Goal: Task Accomplishment & Management: Use online tool/utility

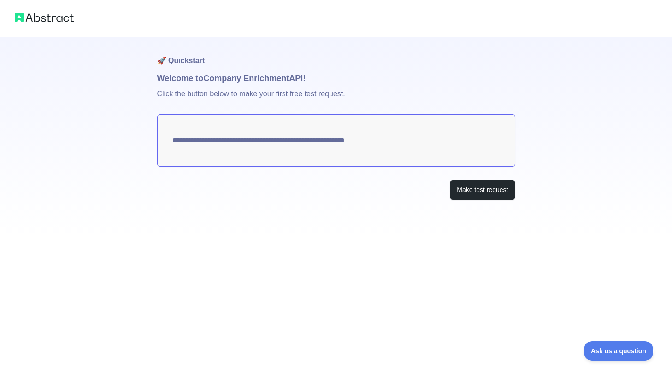
click at [39, 17] on img at bounding box center [44, 17] width 59 height 13
click at [281, 139] on textarea "**********" at bounding box center [336, 140] width 358 height 53
click at [478, 191] on button "Make test request" at bounding box center [482, 190] width 65 height 21
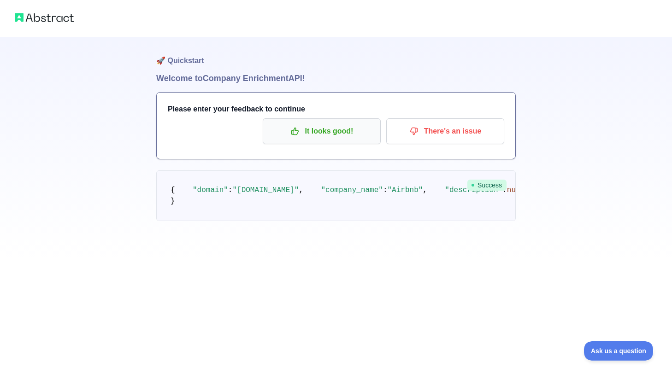
click at [341, 137] on p "It looks good!" at bounding box center [322, 131] width 104 height 16
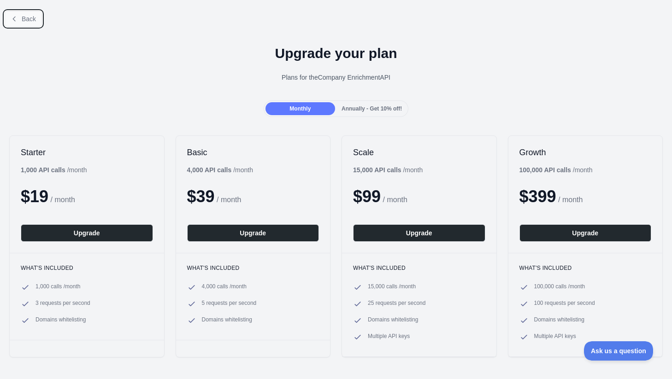
click at [34, 19] on span "Back" at bounding box center [29, 18] width 14 height 7
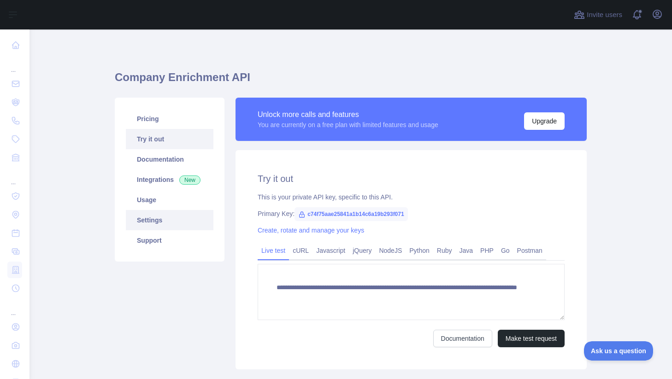
click at [155, 223] on link "Settings" at bounding box center [170, 220] width 88 height 20
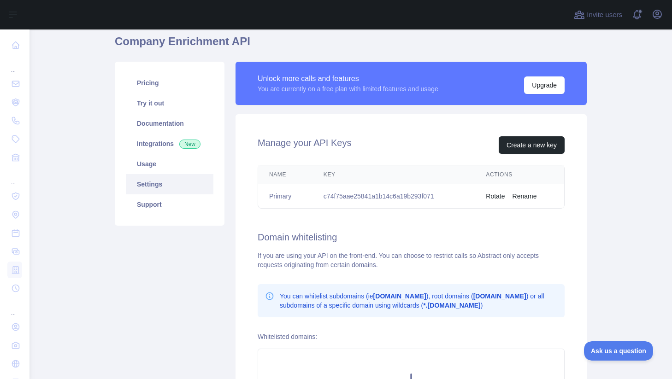
scroll to position [44, 0]
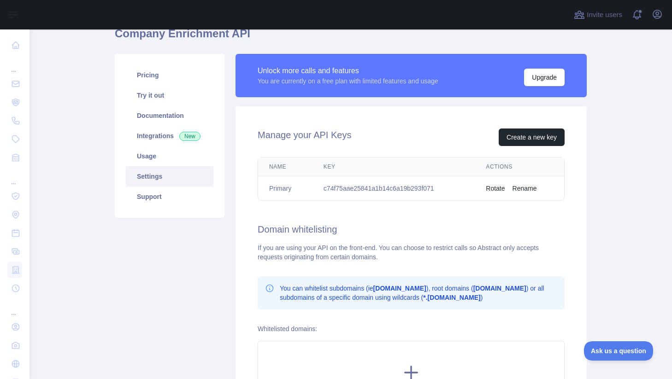
click at [377, 187] on td "c74f75aae25841a1b14c6a19b293f071" at bounding box center [393, 188] width 162 height 24
copy td "c74f75aae25841a1b14c6a19b293f071"
